Goal: Transaction & Acquisition: Purchase product/service

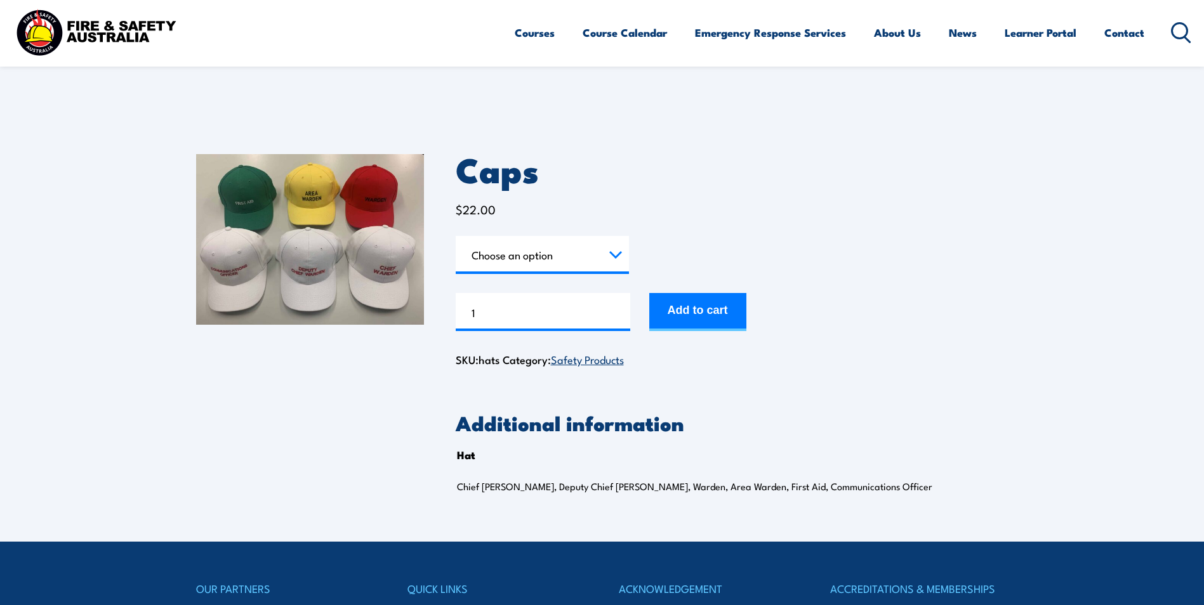
click at [561, 246] on select "Choose an option Chief [PERSON_NAME] Deputy Chief Warden Warden Area Warden Fir…" at bounding box center [542, 255] width 173 height 38
click at [456, 236] on select "Choose an option Chief [PERSON_NAME] Deputy Chief Warden Warden Area Warden Fir…" at bounding box center [542, 255] width 173 height 38
select select "Chief Warden"
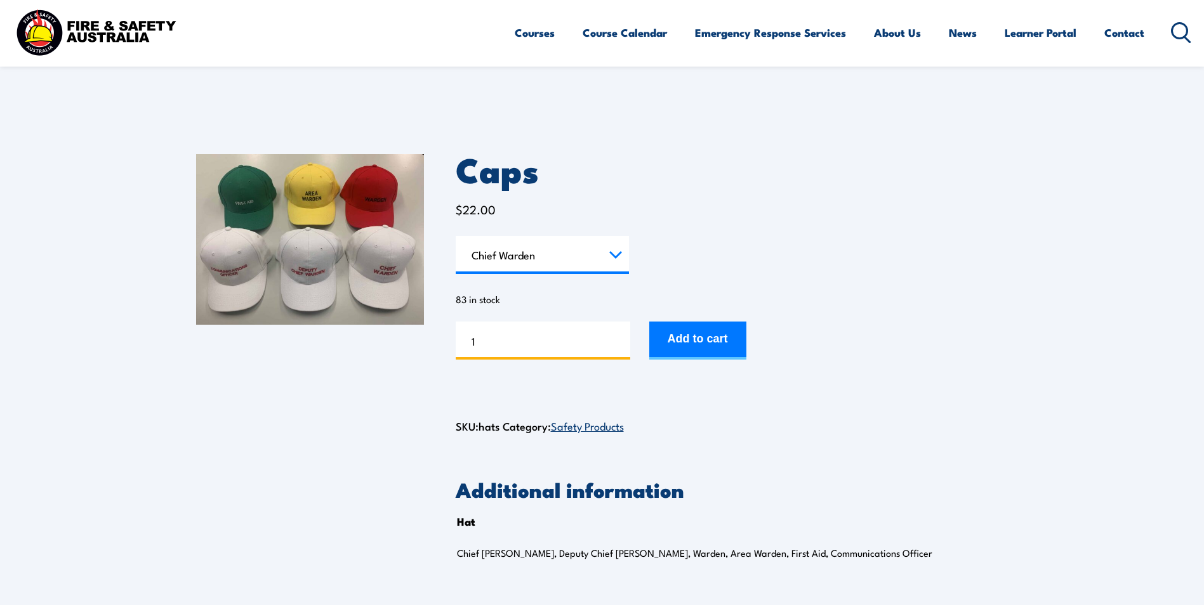
click at [534, 344] on input "1" at bounding box center [543, 341] width 174 height 38
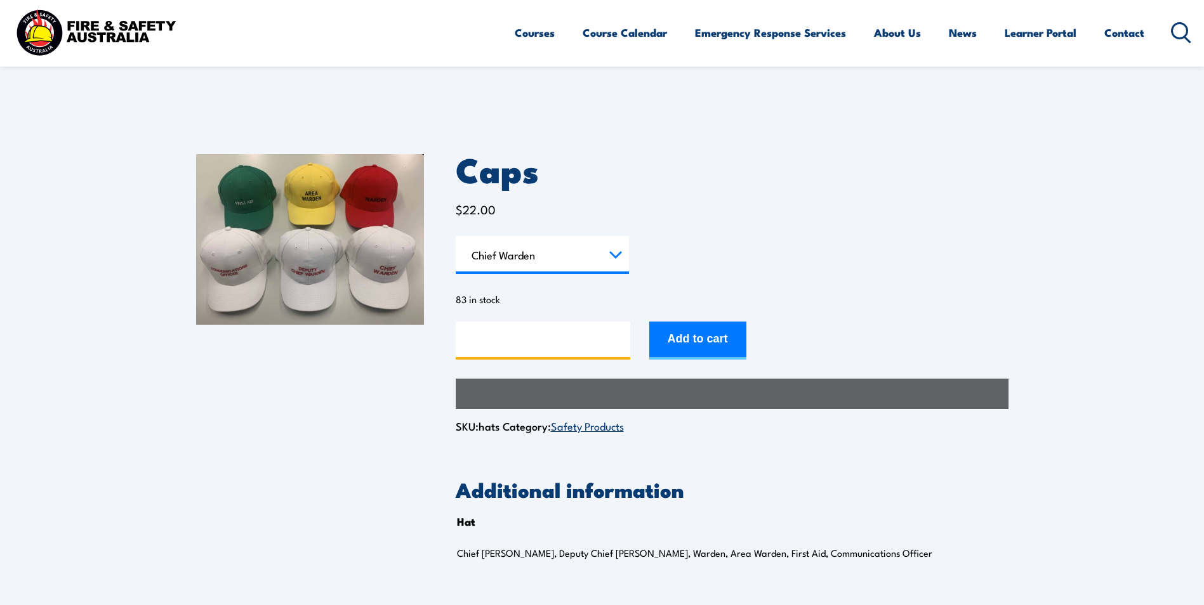
type input "1"
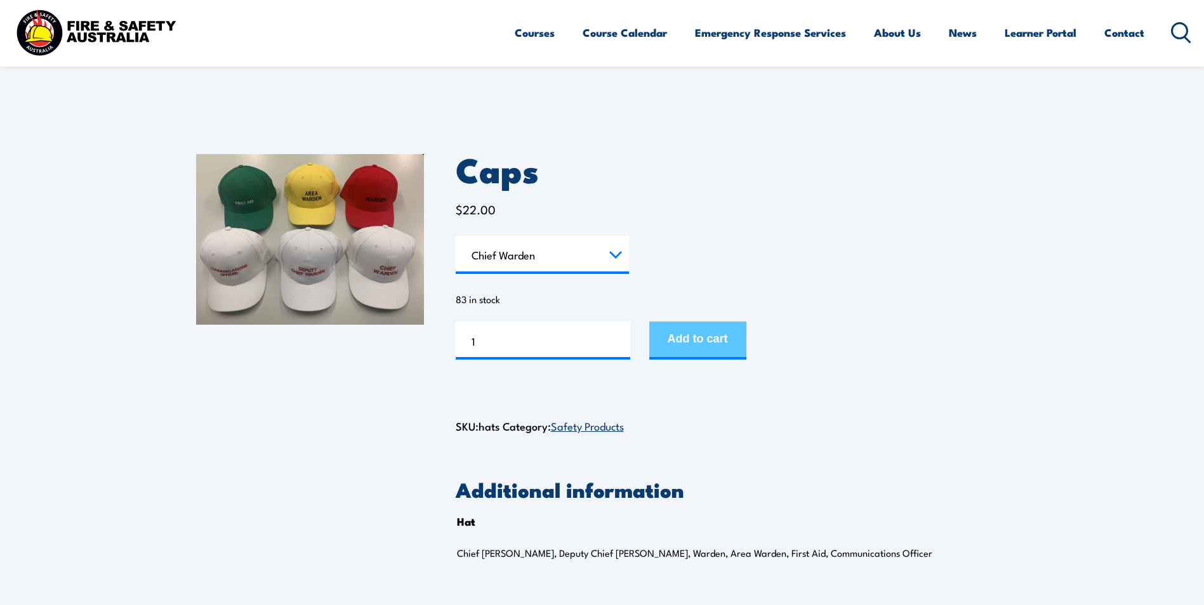
click at [688, 333] on button "Add to cart" at bounding box center [697, 341] width 97 height 38
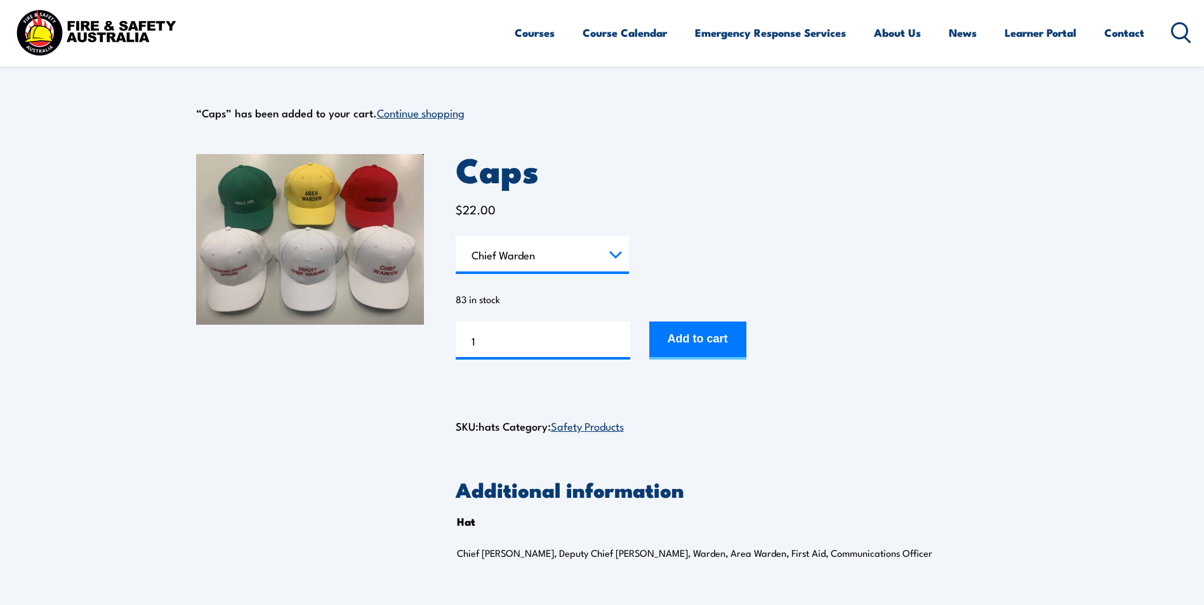
click at [615, 254] on select "Choose an option Chief Warden Deputy Chief Warden Warden Area Warden First Aid …" at bounding box center [542, 255] width 173 height 38
click at [456, 236] on select "Choose an option Chief Warden Deputy Chief Warden Warden Area Warden First Aid …" at bounding box center [542, 255] width 173 height 38
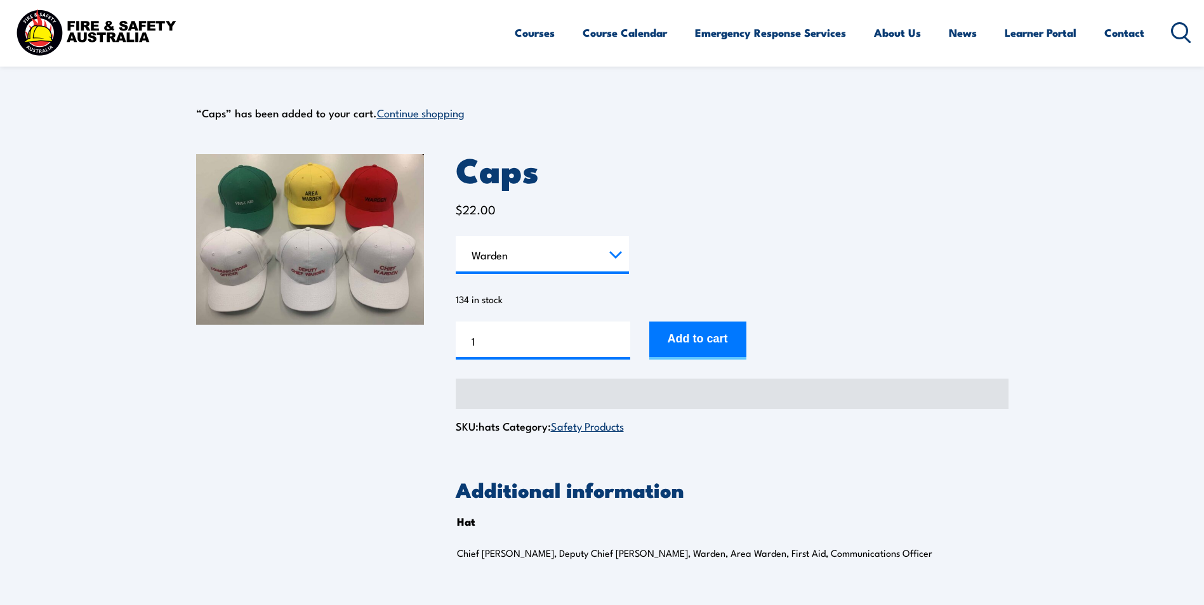
click at [618, 256] on select "Choose an option Chief Warden Deputy Chief Warden Warden Area Warden First Aid …" at bounding box center [542, 255] width 173 height 38
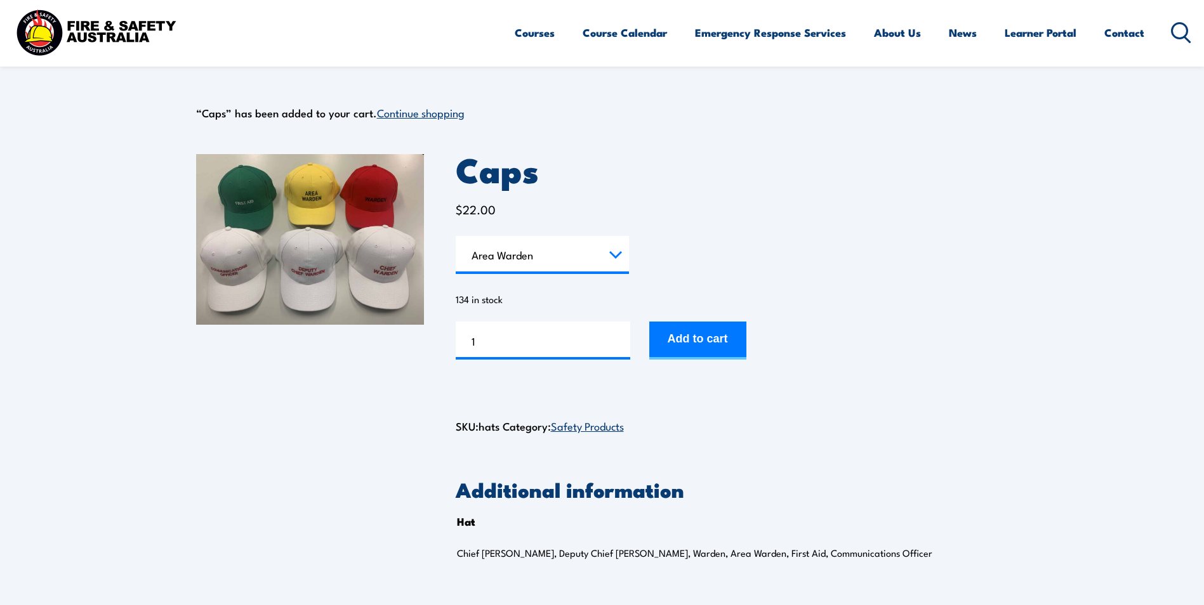
click at [456, 236] on select "Choose an option Chief [PERSON_NAME] Deputy Chief Warden Warden Area Warden Fir…" at bounding box center [542, 255] width 173 height 38
click at [569, 252] on select "Choose an option Chief Warden Deputy Chief Warden Warden Area Warden First Aid …" at bounding box center [542, 255] width 173 height 38
click at [456, 236] on select "Choose an option Chief Warden Deputy Chief Warden Warden Area Warden First Aid …" at bounding box center [542, 255] width 173 height 38
click at [619, 246] on select "Choose an option Chief Warden Deputy Chief Warden Warden Area Warden First Aid …" at bounding box center [542, 255] width 173 height 38
click at [456, 236] on select "Choose an option Chief Warden Deputy Chief Warden Warden Area Warden First Aid …" at bounding box center [542, 255] width 173 height 38
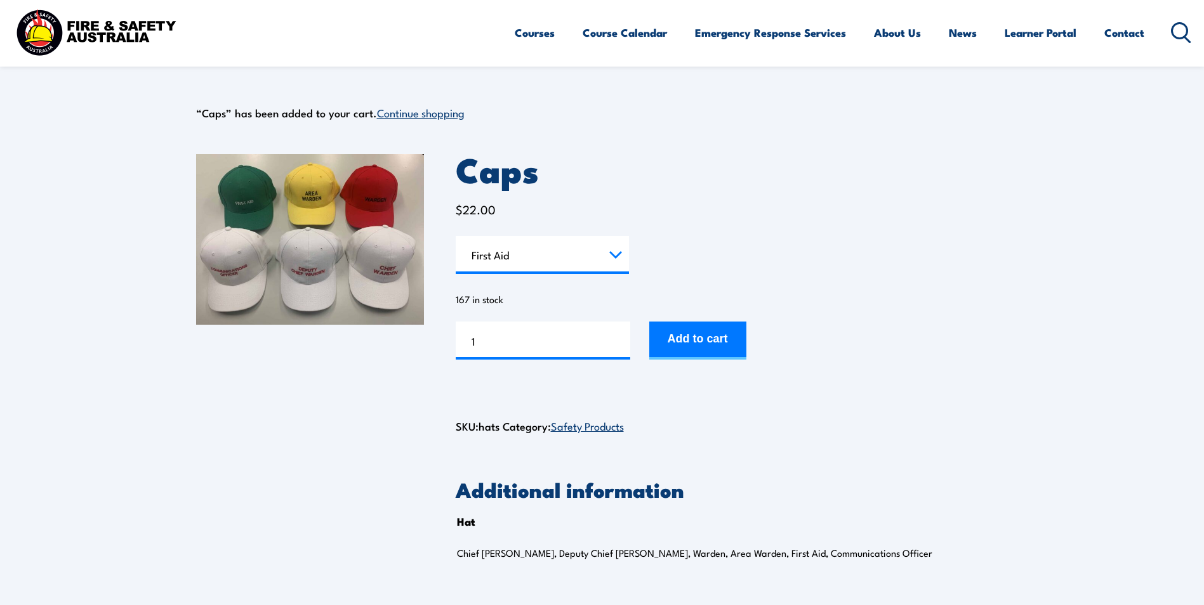
select select "First Aid"
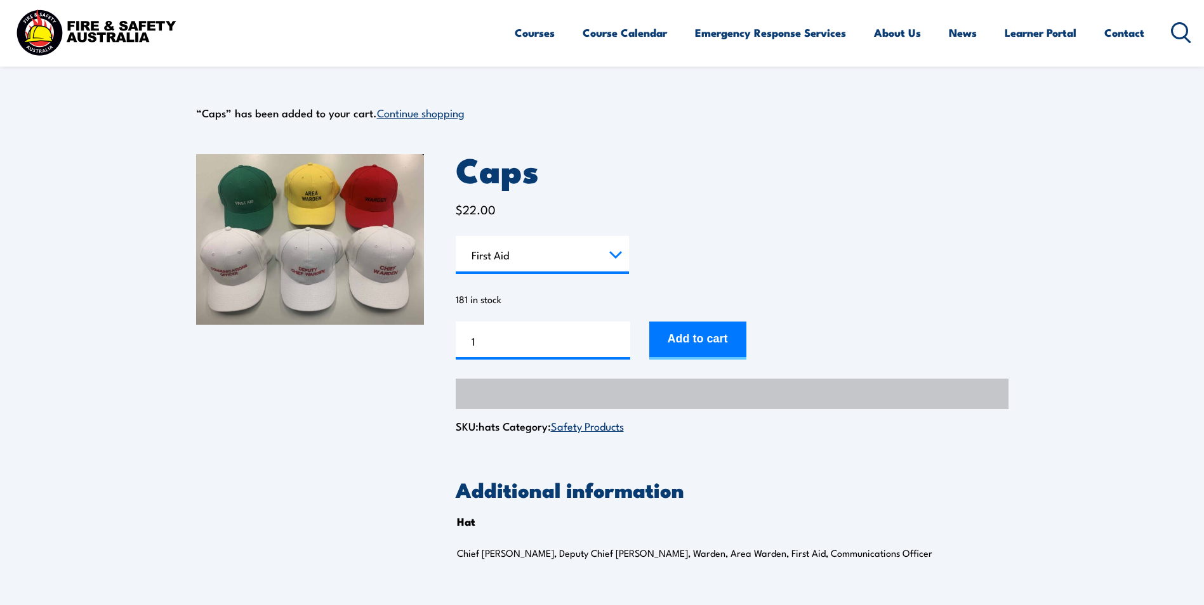
click at [551, 357] on div "Caps quantity 1" at bounding box center [543, 341] width 174 height 38
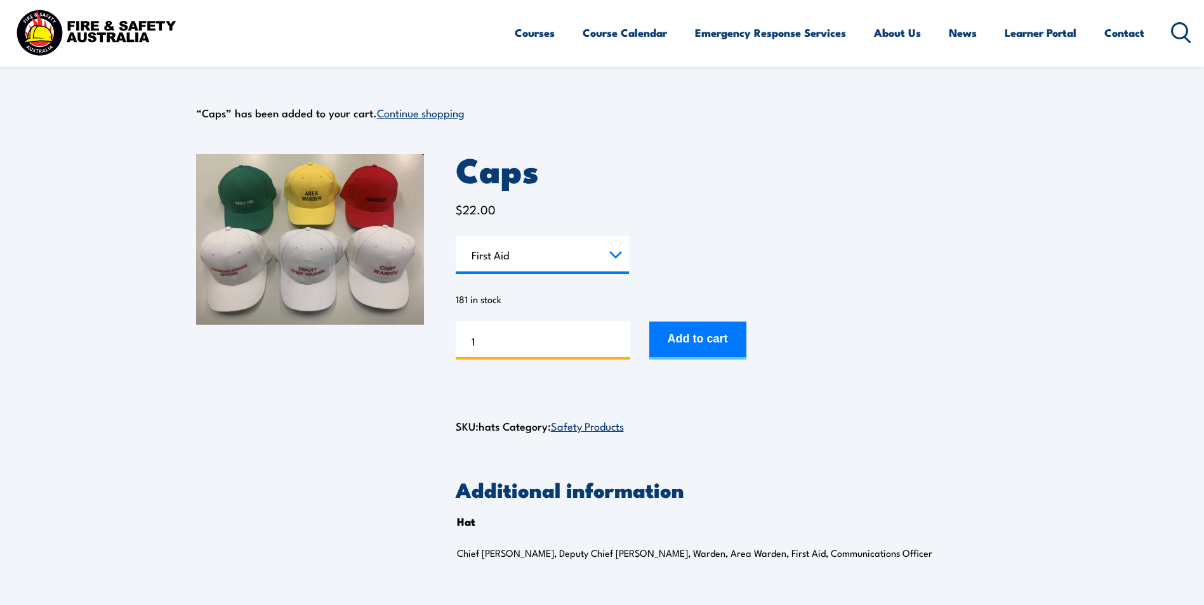
click at [555, 347] on input "1" at bounding box center [543, 341] width 174 height 38
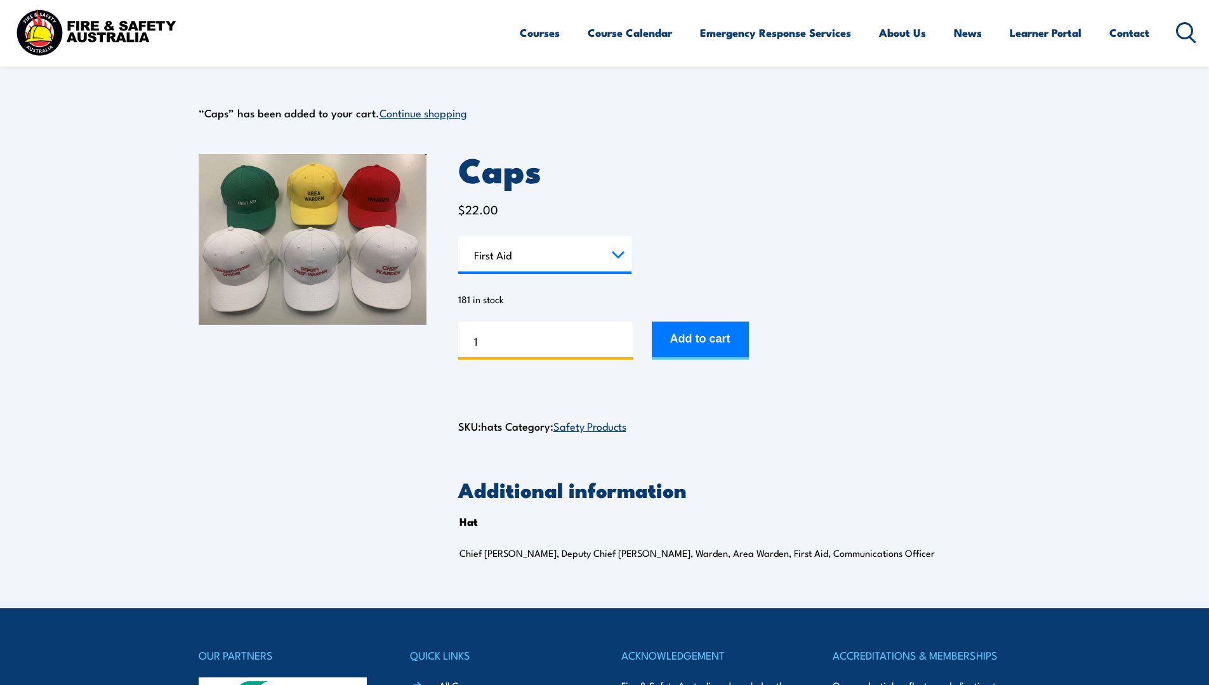
click at [574, 351] on input "1" at bounding box center [545, 341] width 174 height 38
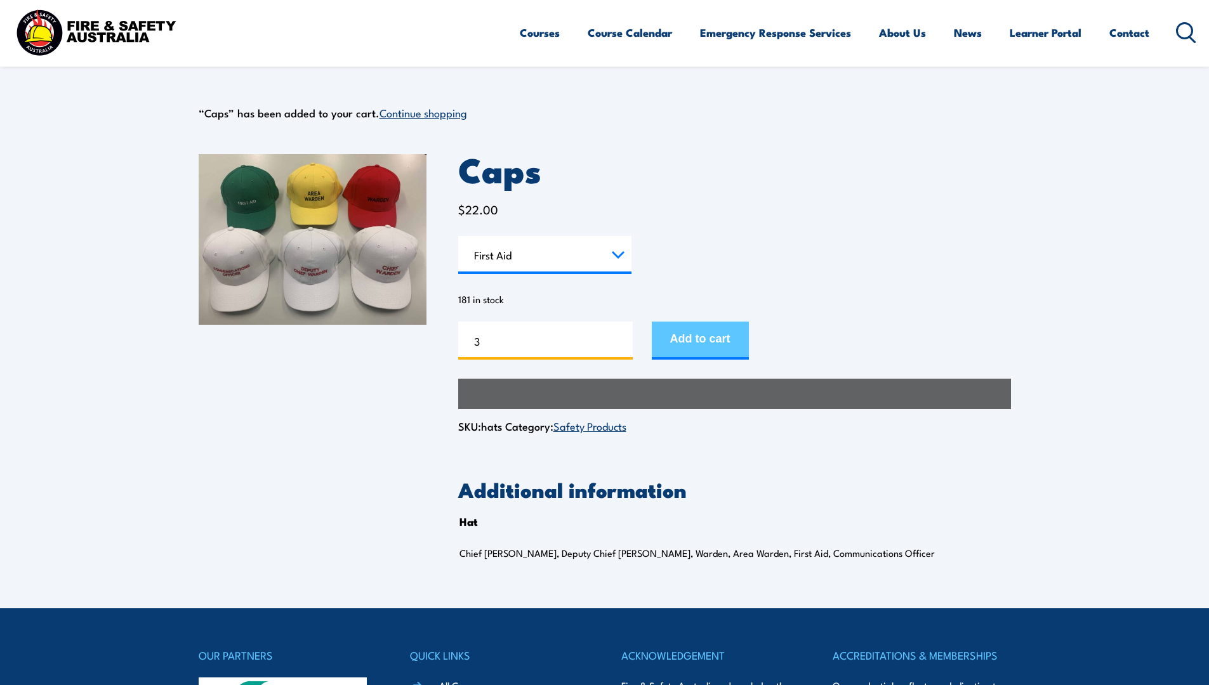
type input "3"
click at [696, 340] on button "Add to cart" at bounding box center [700, 341] width 97 height 38
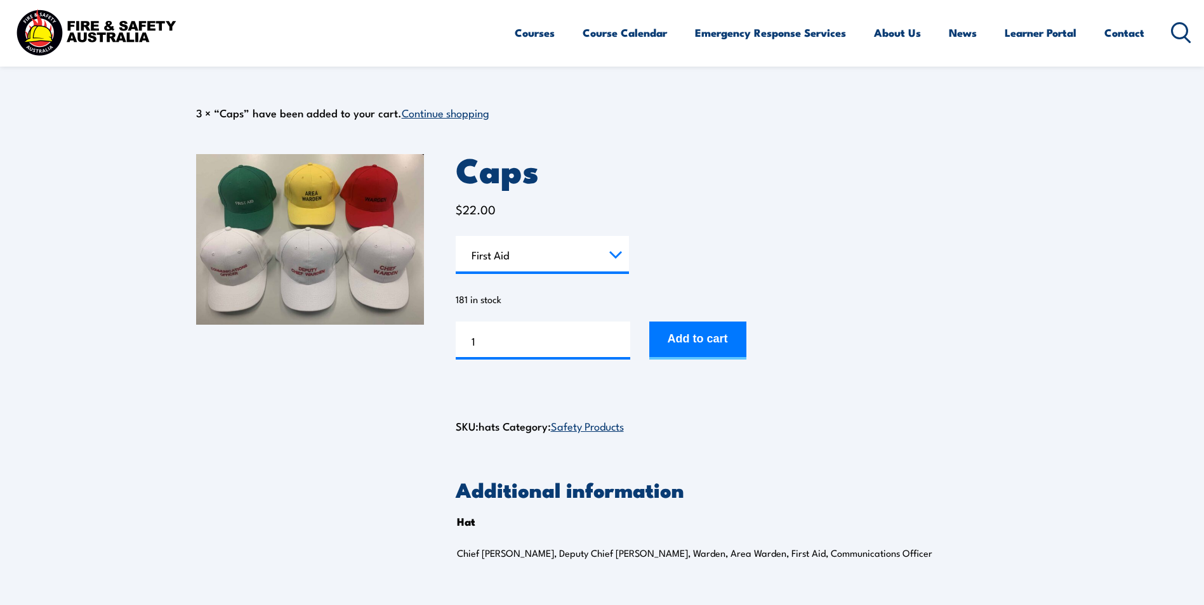
click at [594, 262] on select "Choose an option Chief Warden Deputy Chief Warden Warden Area Warden First Aid …" at bounding box center [542, 255] width 173 height 38
click at [456, 236] on select "Choose an option Chief Warden Deputy Chief Warden Warden Area Warden First Aid …" at bounding box center [542, 255] width 173 height 38
select select "Area Warden"
click at [546, 334] on input "1" at bounding box center [543, 341] width 174 height 38
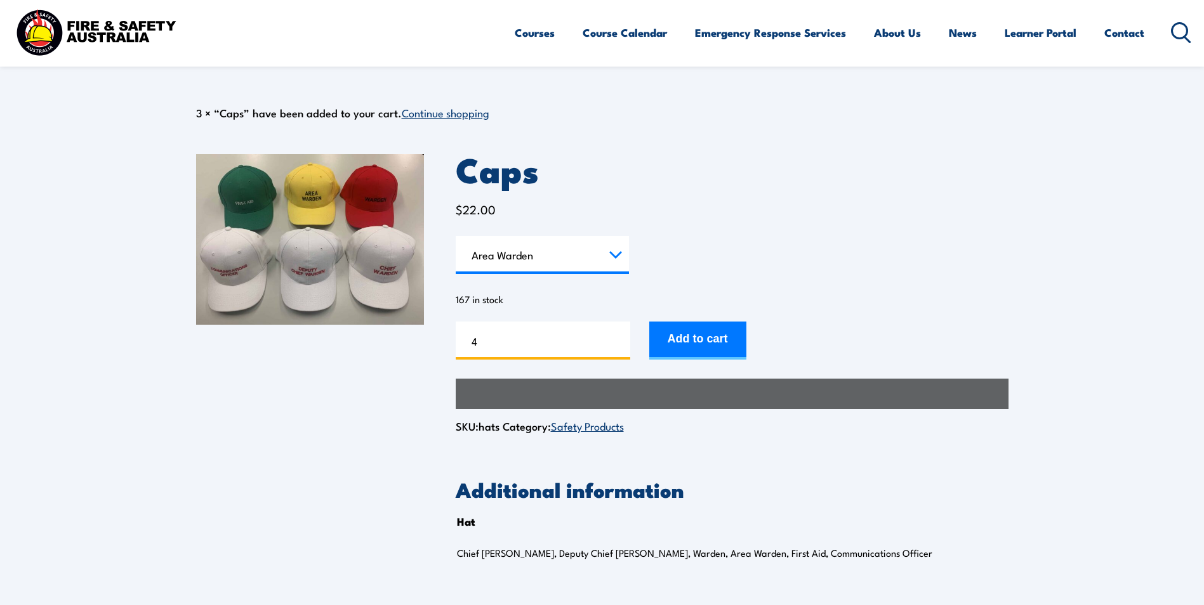
type input "4"
click at [649, 322] on button "Add to cart" at bounding box center [697, 341] width 97 height 38
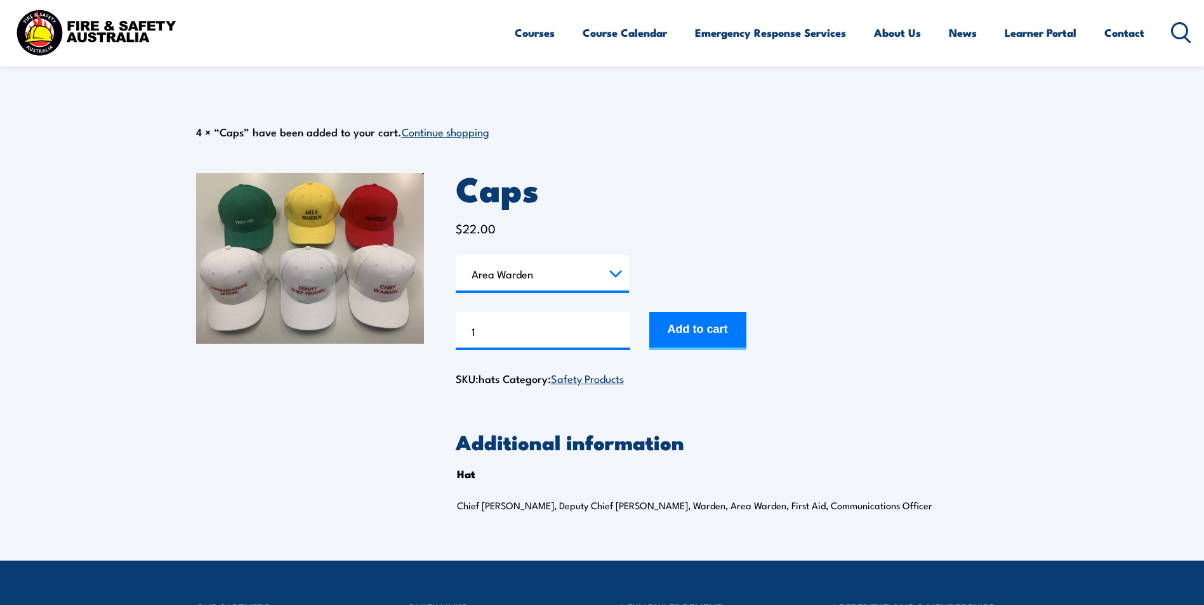
select select "Area Warden"
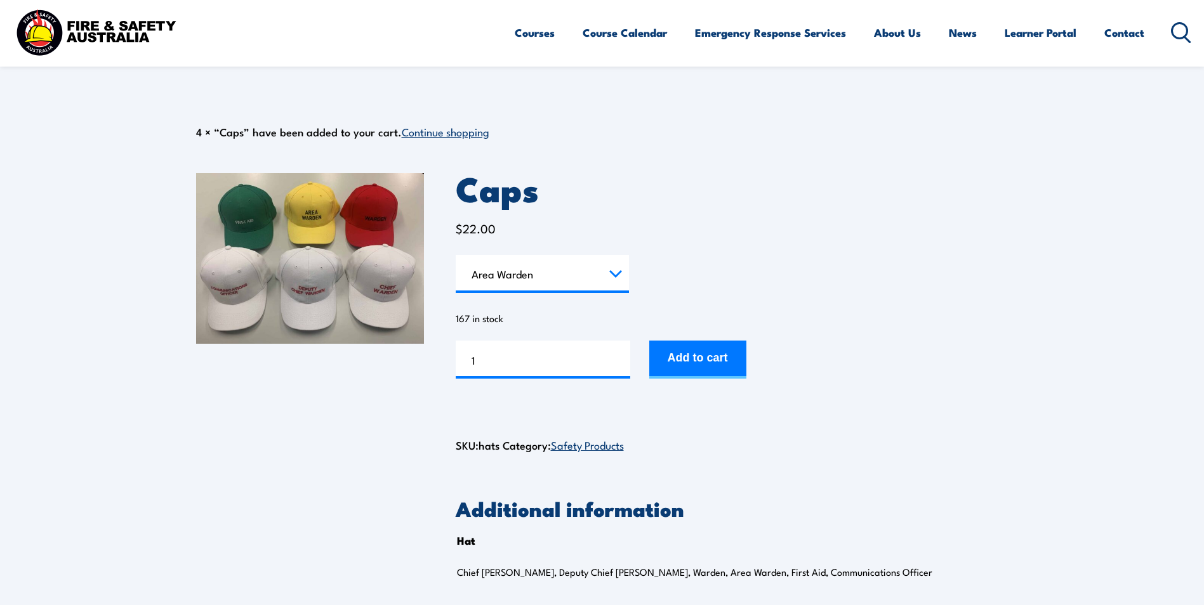
click at [1177, 39] on icon at bounding box center [1181, 32] width 20 height 21
